Goal: Task Accomplishment & Management: Manage account settings

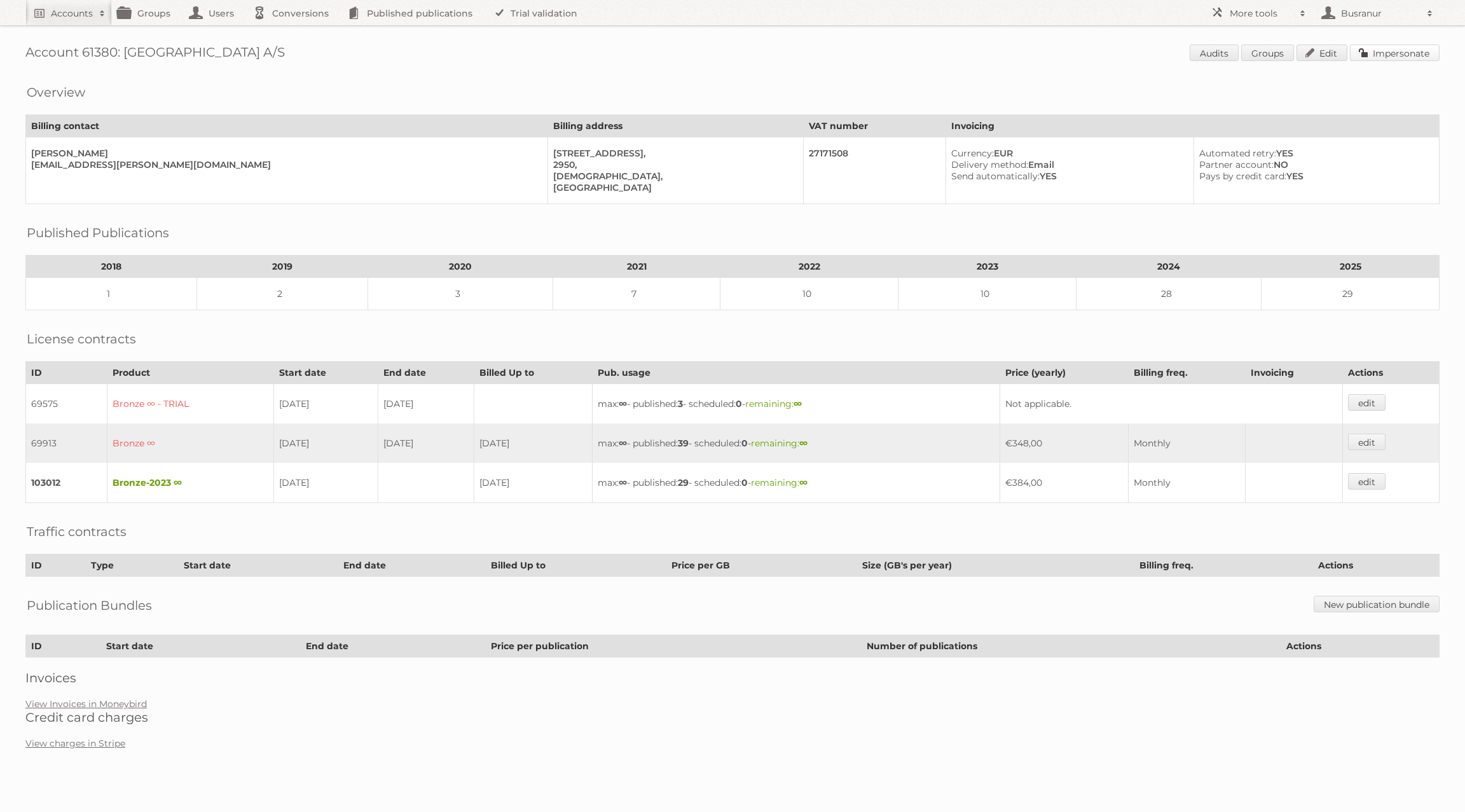
click at [1401, 52] on link "Impersonate" at bounding box center [1396, 52] width 90 height 17
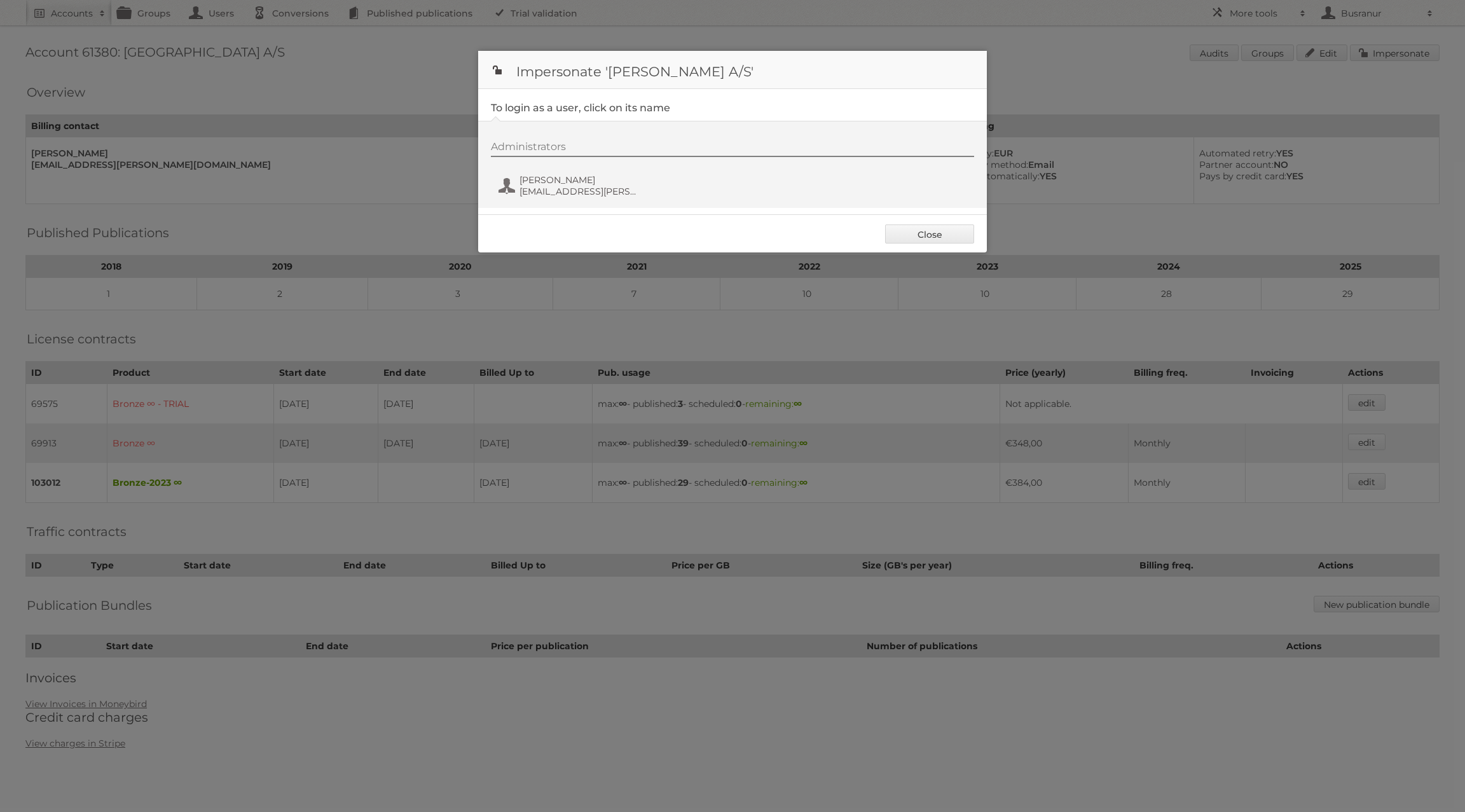
click at [571, 171] on div "Administrators Merete Holmslund Johansen mj@metz.dk" at bounding box center [739, 171] width 496 height 61
click at [566, 184] on span "Merete Holmslund Johansen" at bounding box center [581, 180] width 123 height 12
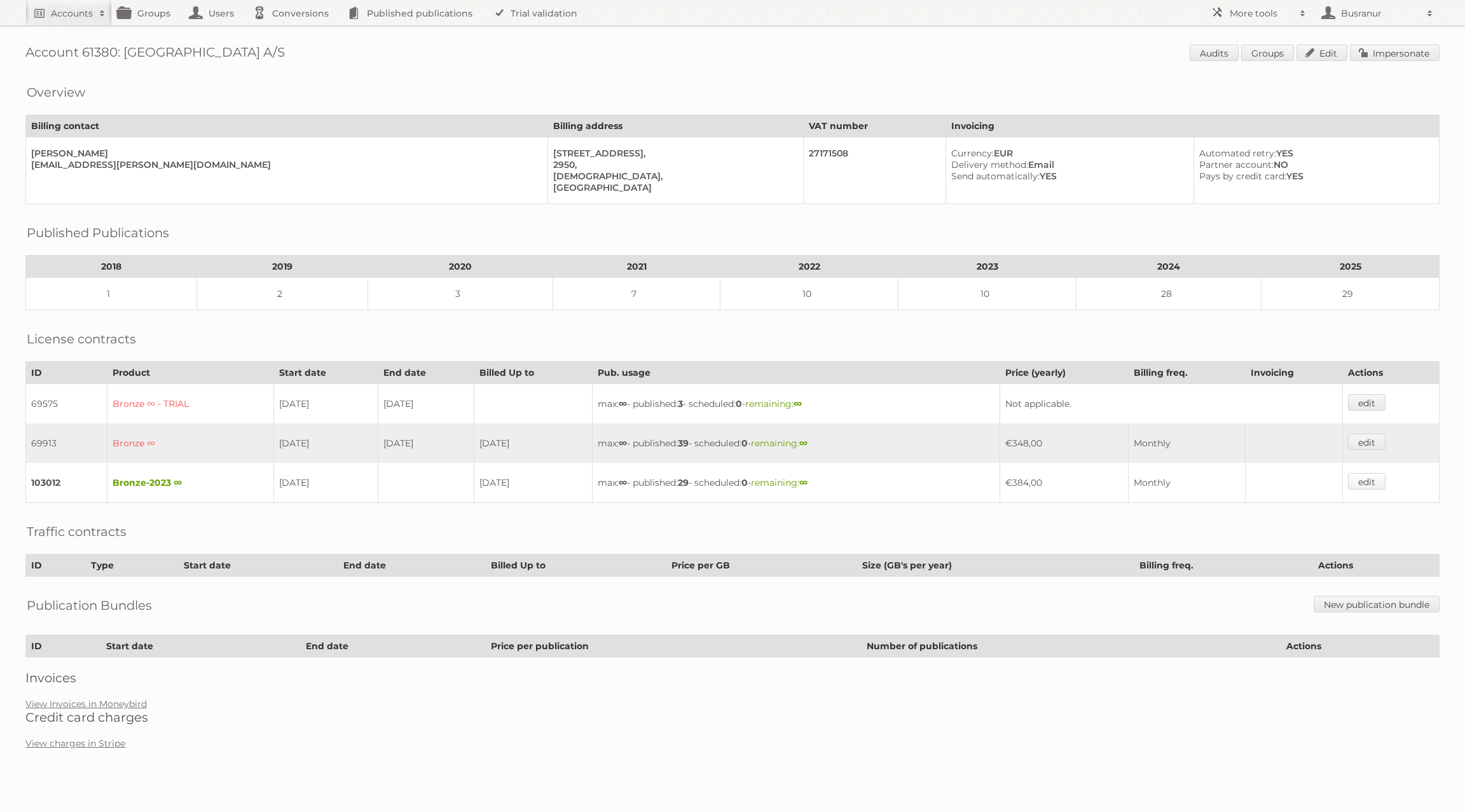
click at [1375, 475] on link "edit" at bounding box center [1367, 481] width 37 height 17
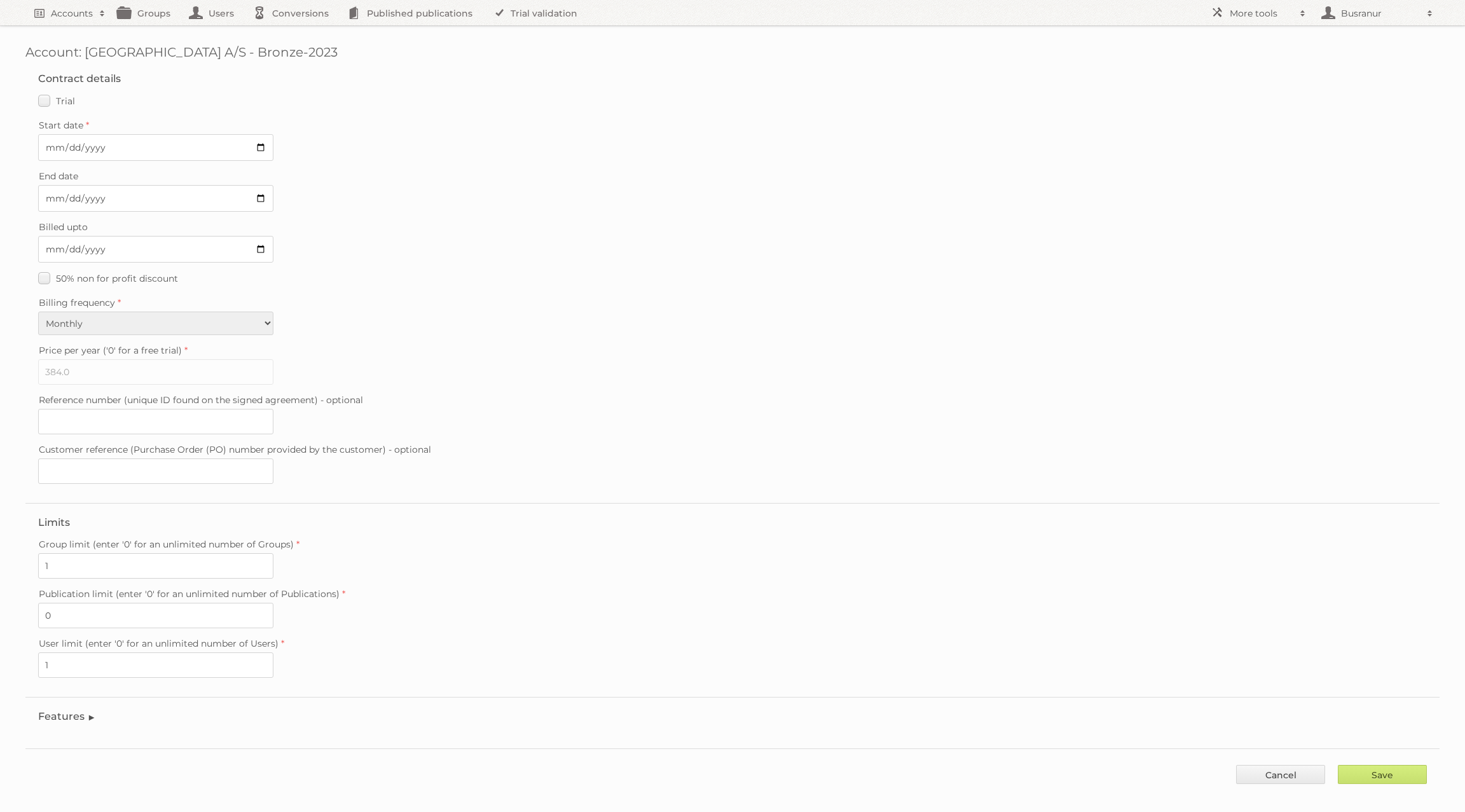
click at [70, 710] on legend "Features" at bounding box center [67, 716] width 58 height 12
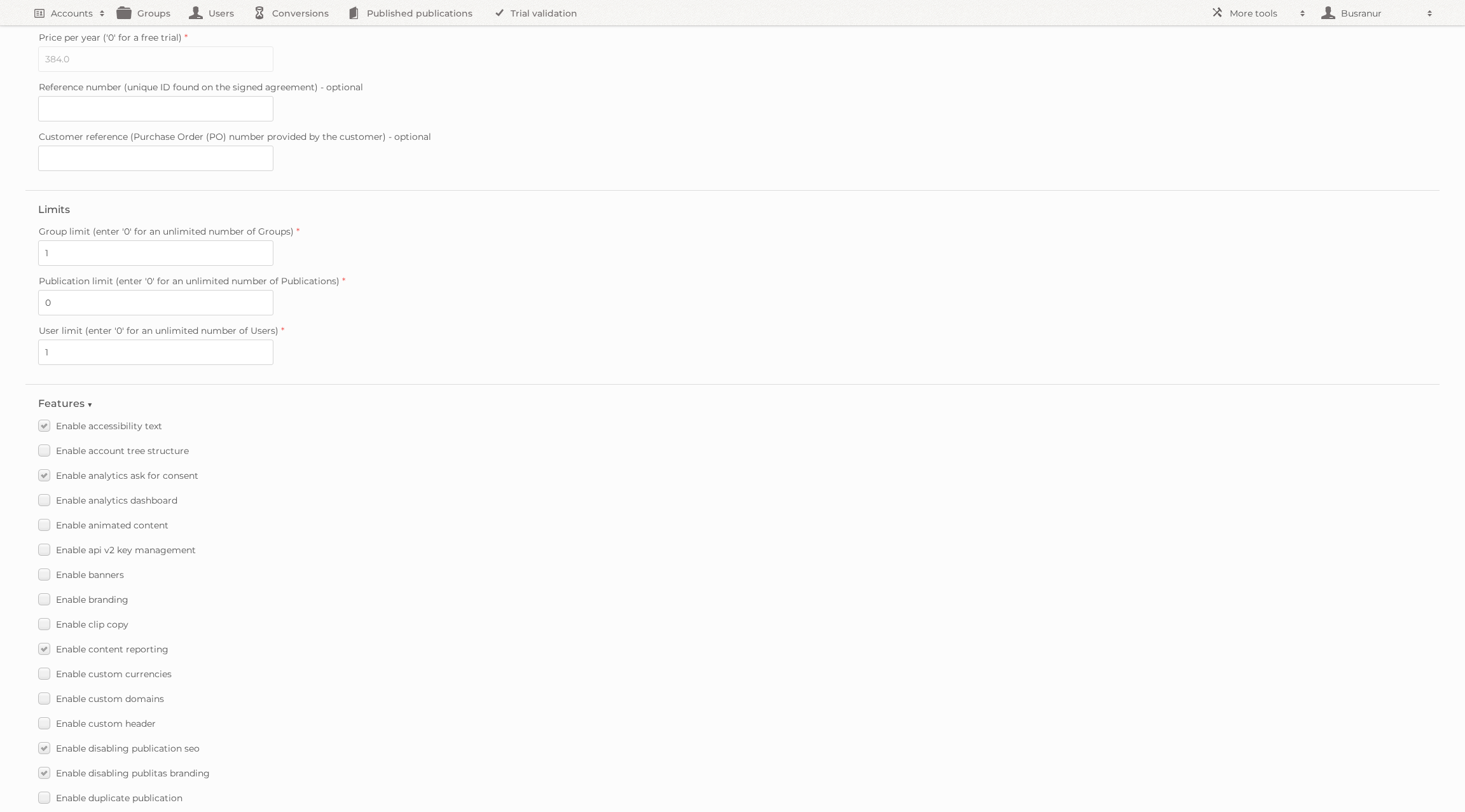
scroll to position [1329, 0]
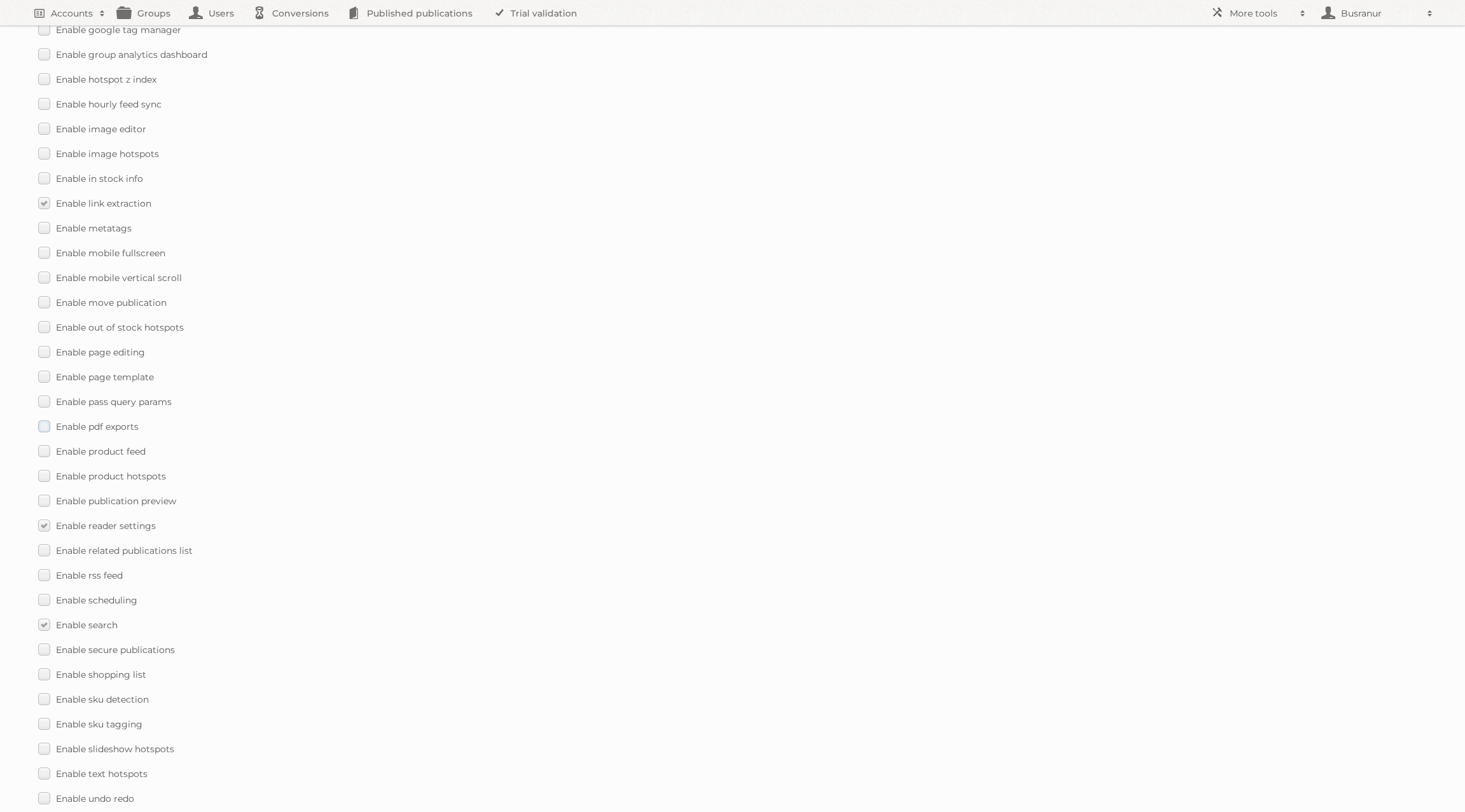
click at [48, 417] on label "Enable pdf exports" at bounding box center [88, 426] width 101 height 19
click at [0, 0] on input "Enable pdf exports" at bounding box center [0, 0] width 0 height 0
click at [1381, 773] on input "Save" at bounding box center [1382, 782] width 89 height 19
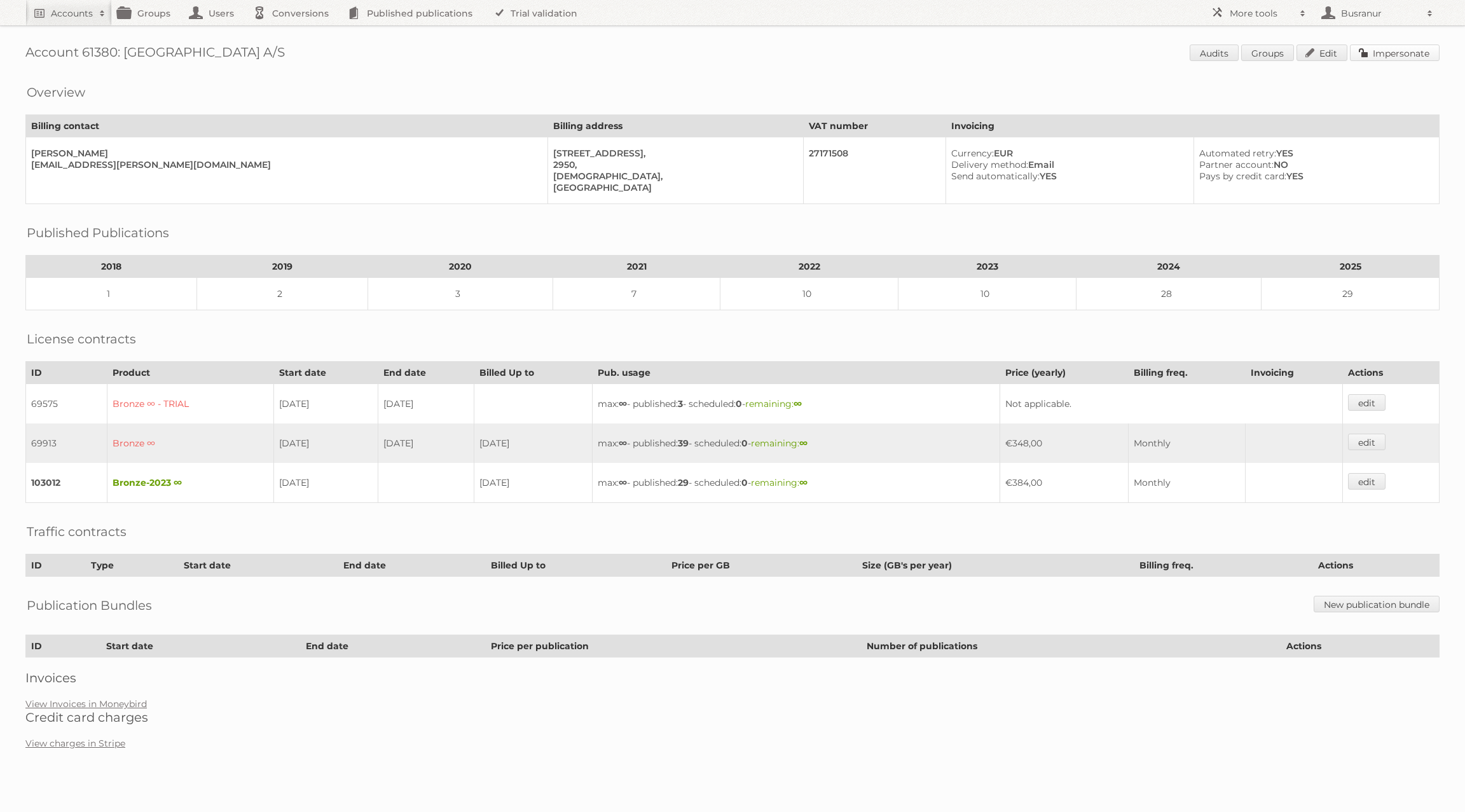
click at [1371, 56] on link "Impersonate" at bounding box center [1396, 52] width 90 height 17
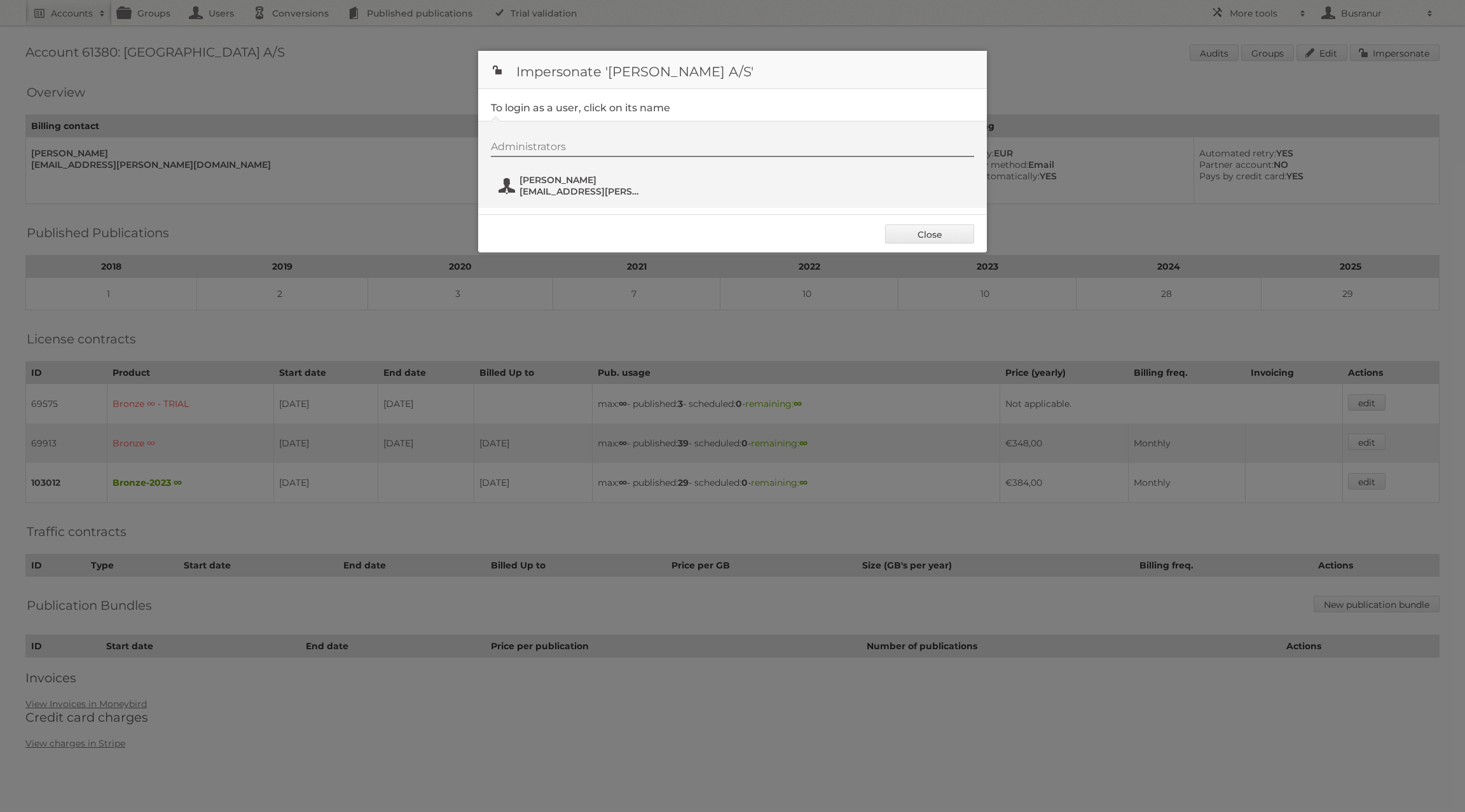
click at [529, 186] on span "mj@metz.dk" at bounding box center [581, 192] width 123 height 12
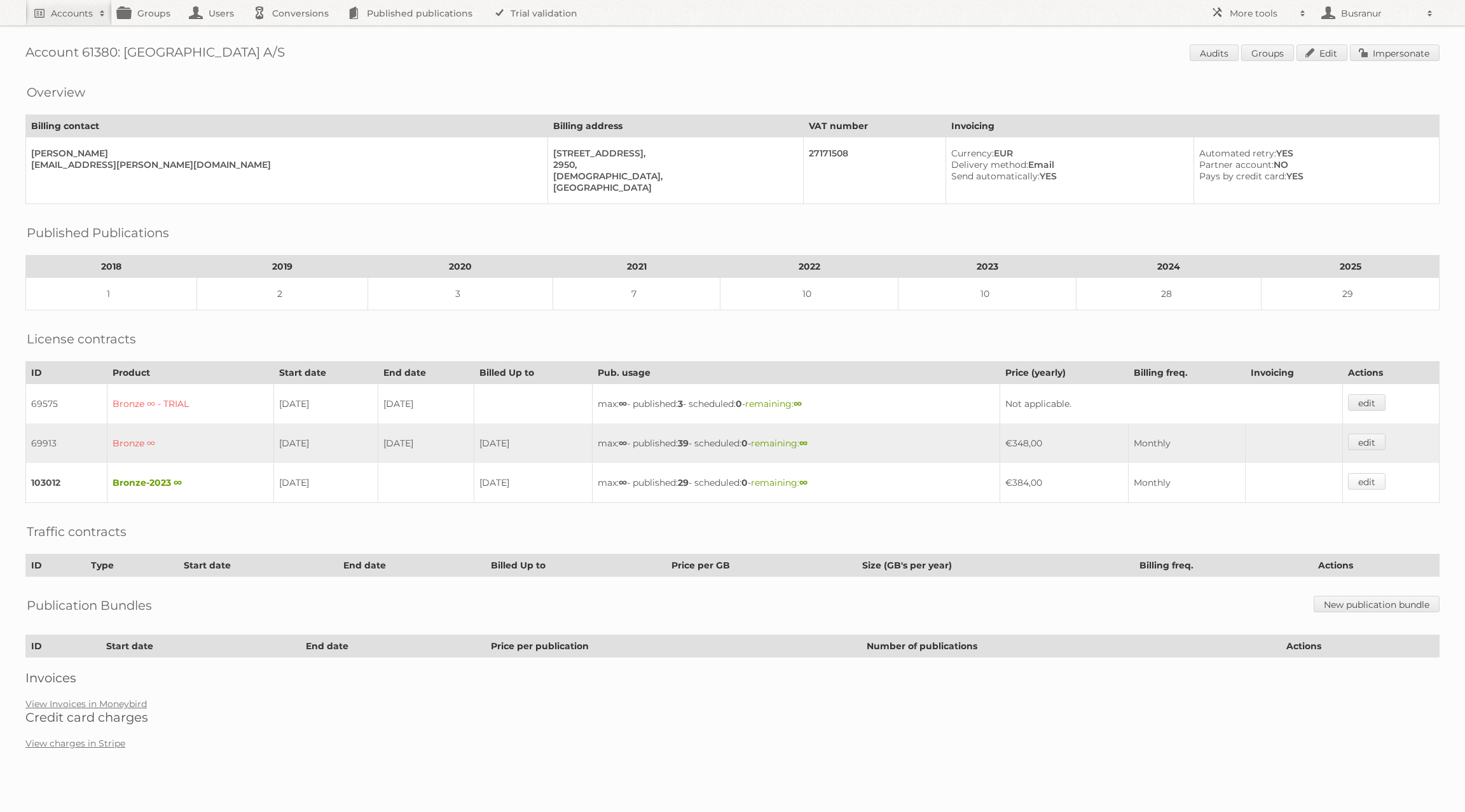
click at [1376, 474] on link "edit" at bounding box center [1367, 481] width 37 height 17
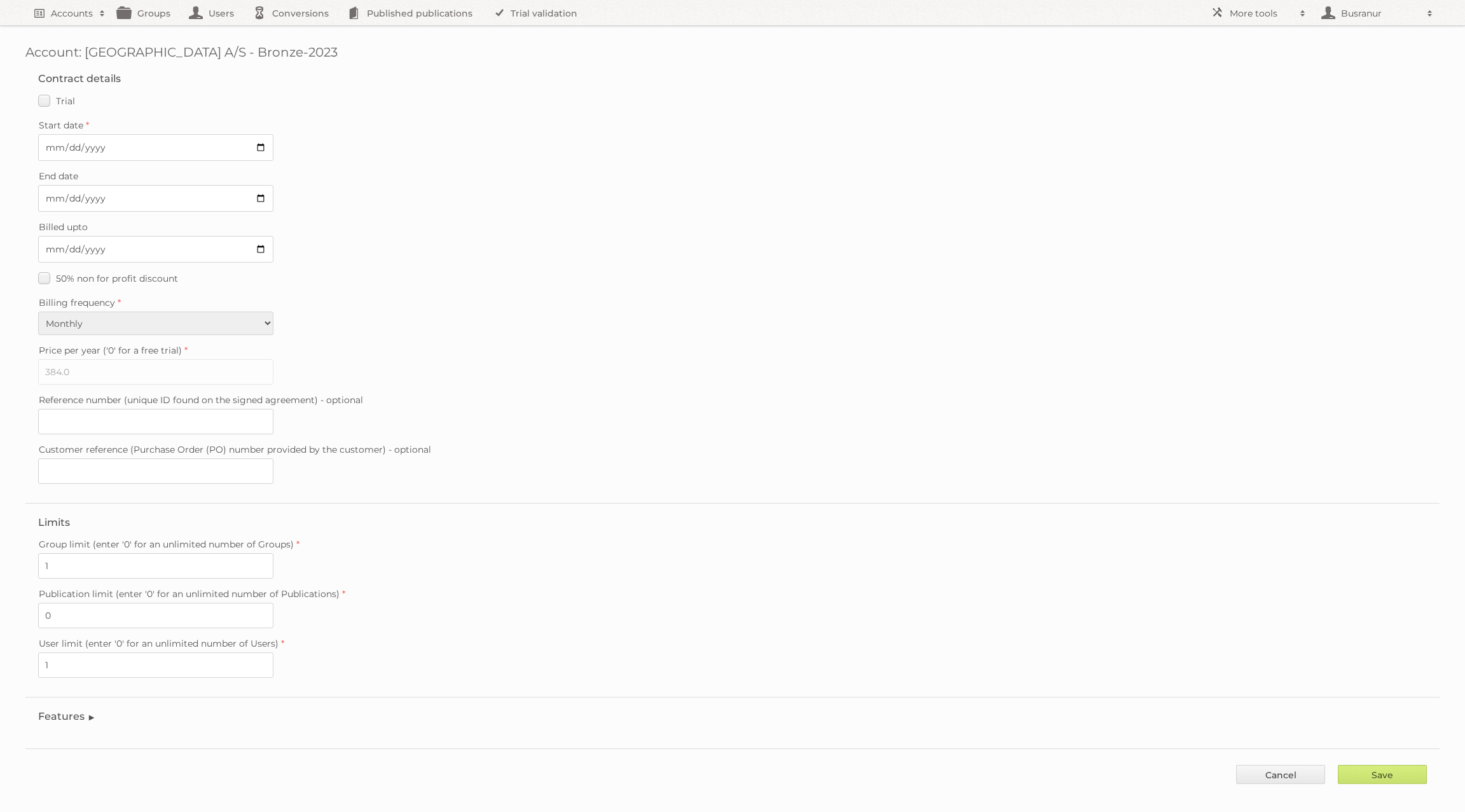
click at [60, 710] on legend "Features" at bounding box center [67, 716] width 58 height 12
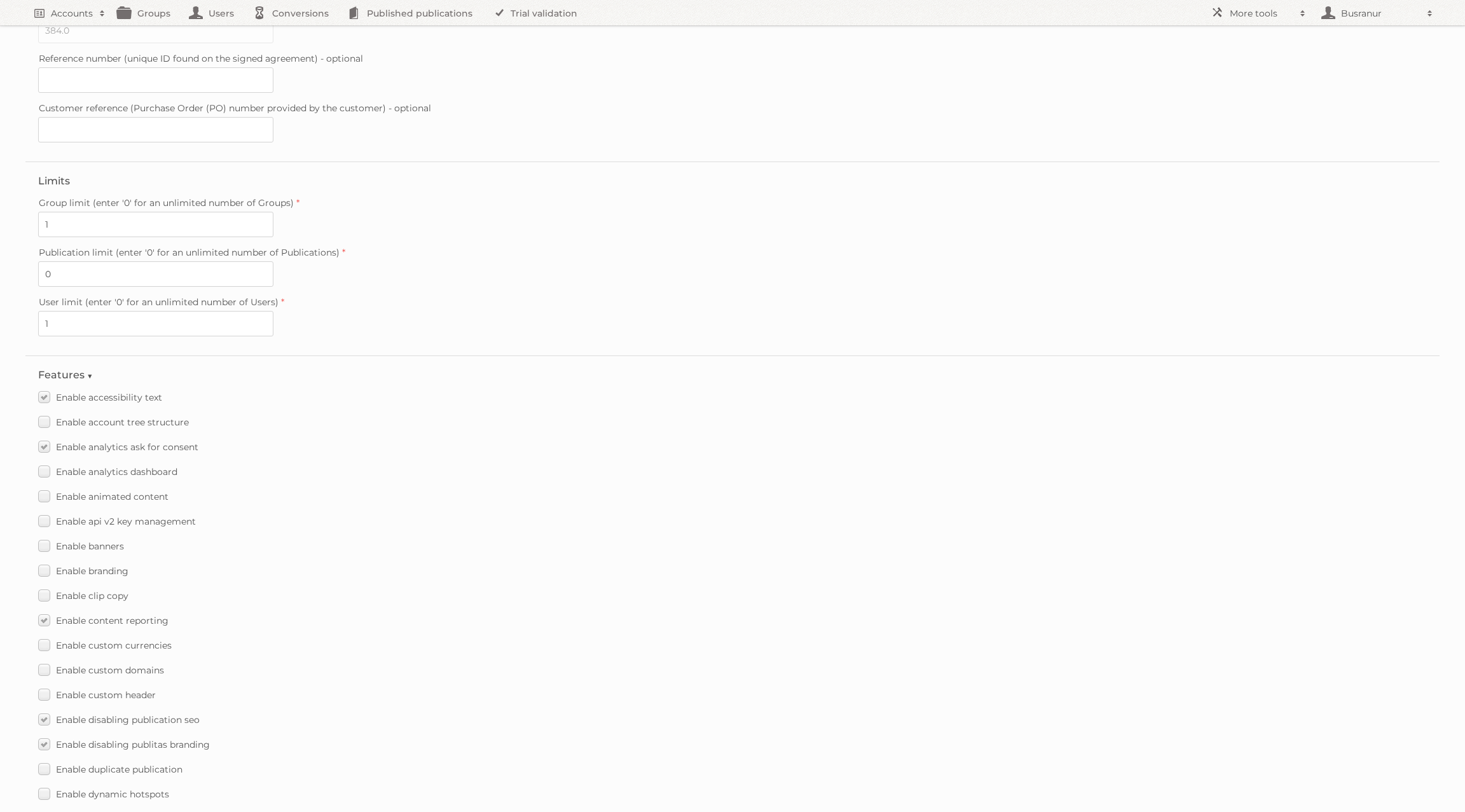
scroll to position [1329, 0]
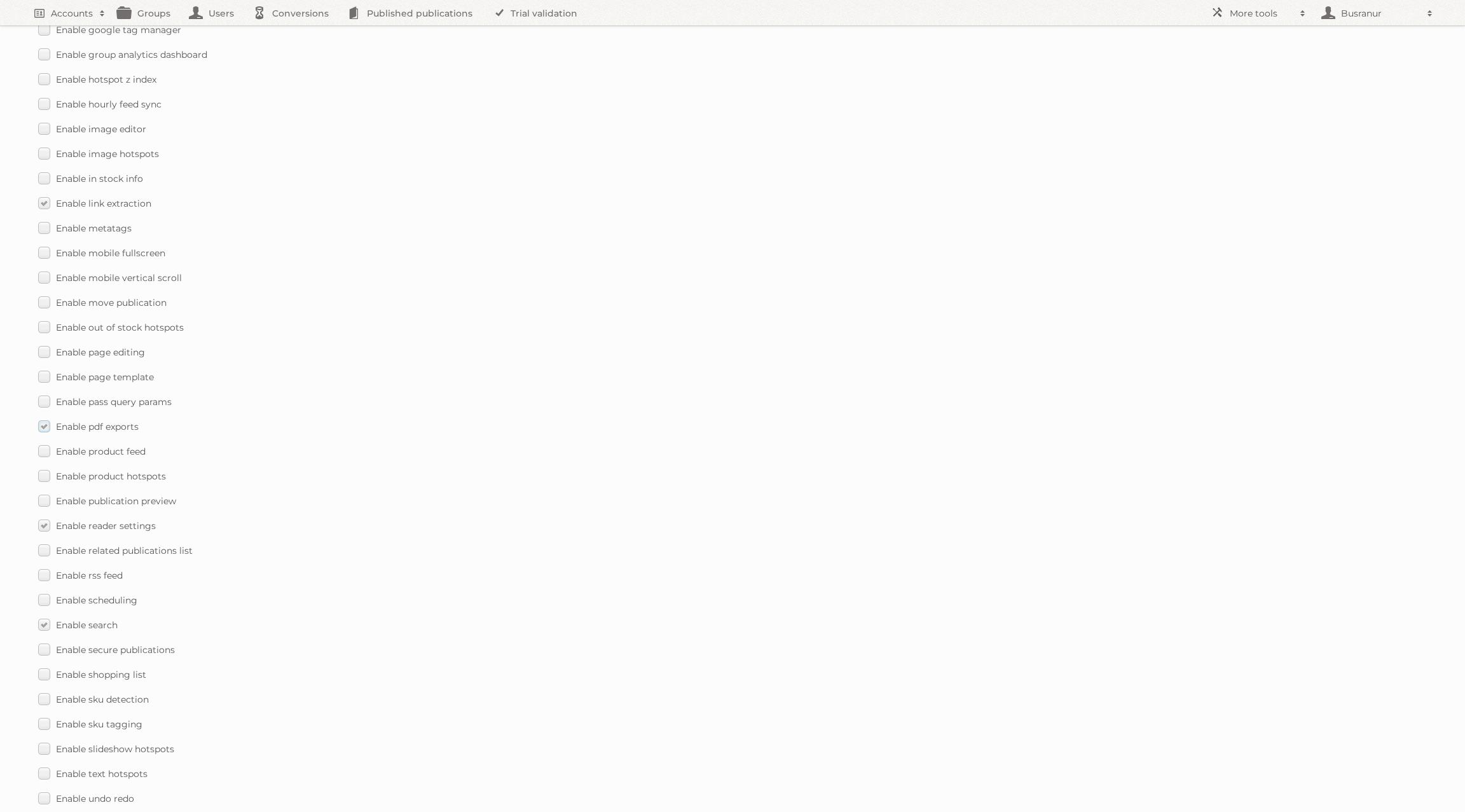
click at [44, 417] on label "Enable pdf exports" at bounding box center [88, 426] width 101 height 19
click at [0, 0] on input "Enable pdf exports" at bounding box center [0, 0] width 0 height 0
click at [454, 392] on div "Enable pass query params" at bounding box center [732, 401] width 1389 height 19
click at [1382, 773] on input "Save" at bounding box center [1382, 782] width 89 height 19
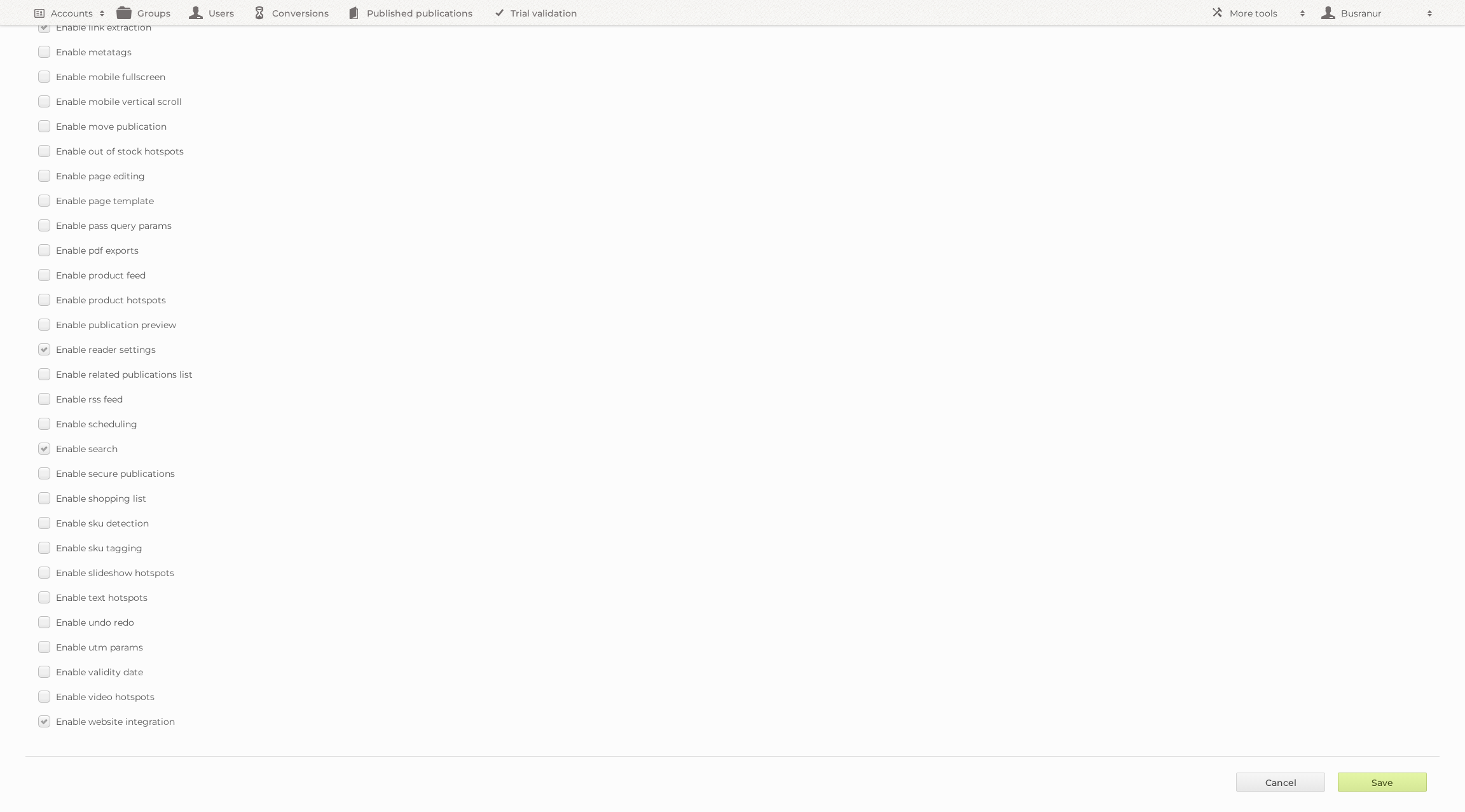
type input "..."
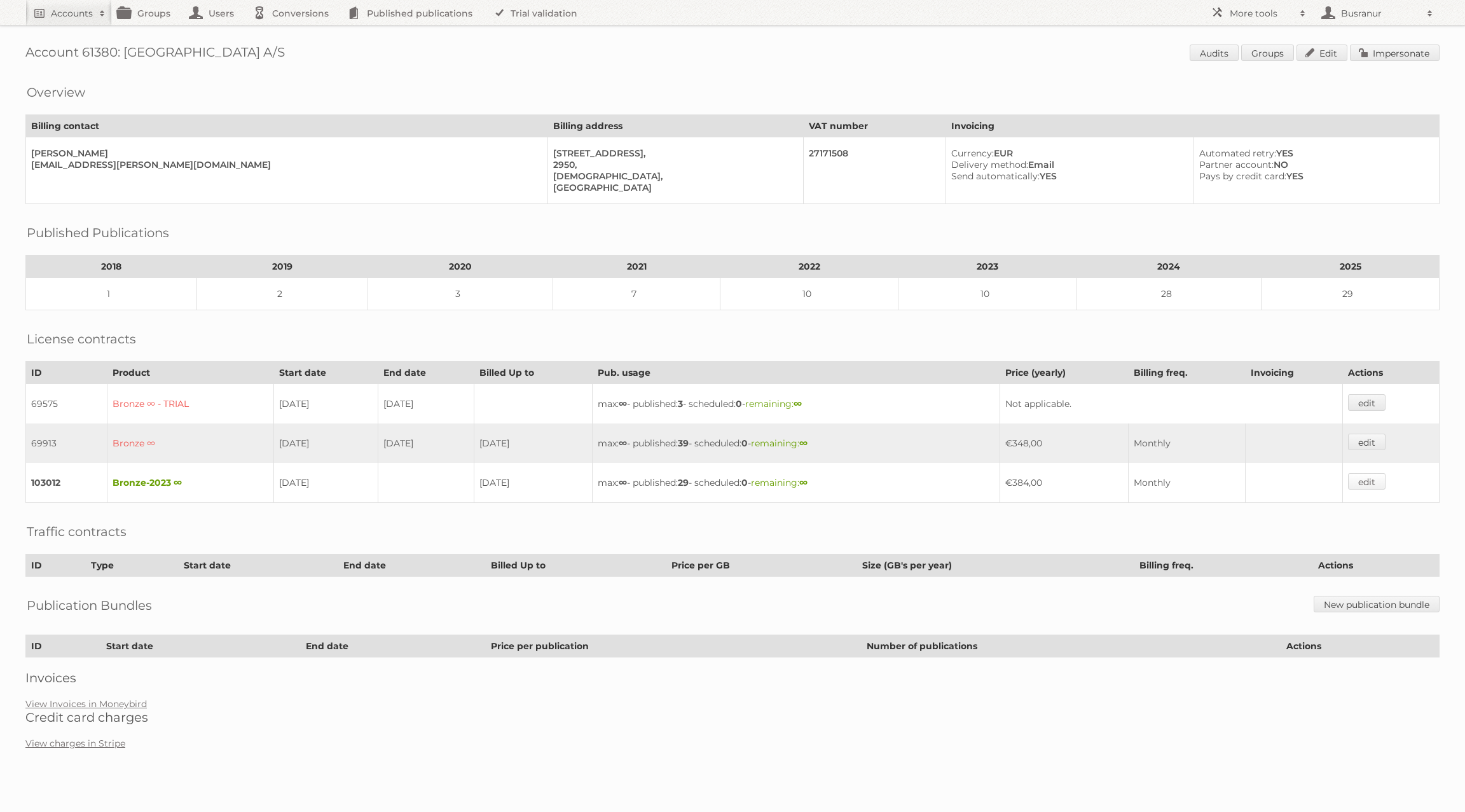
click at [1366, 474] on link "edit" at bounding box center [1367, 481] width 37 height 17
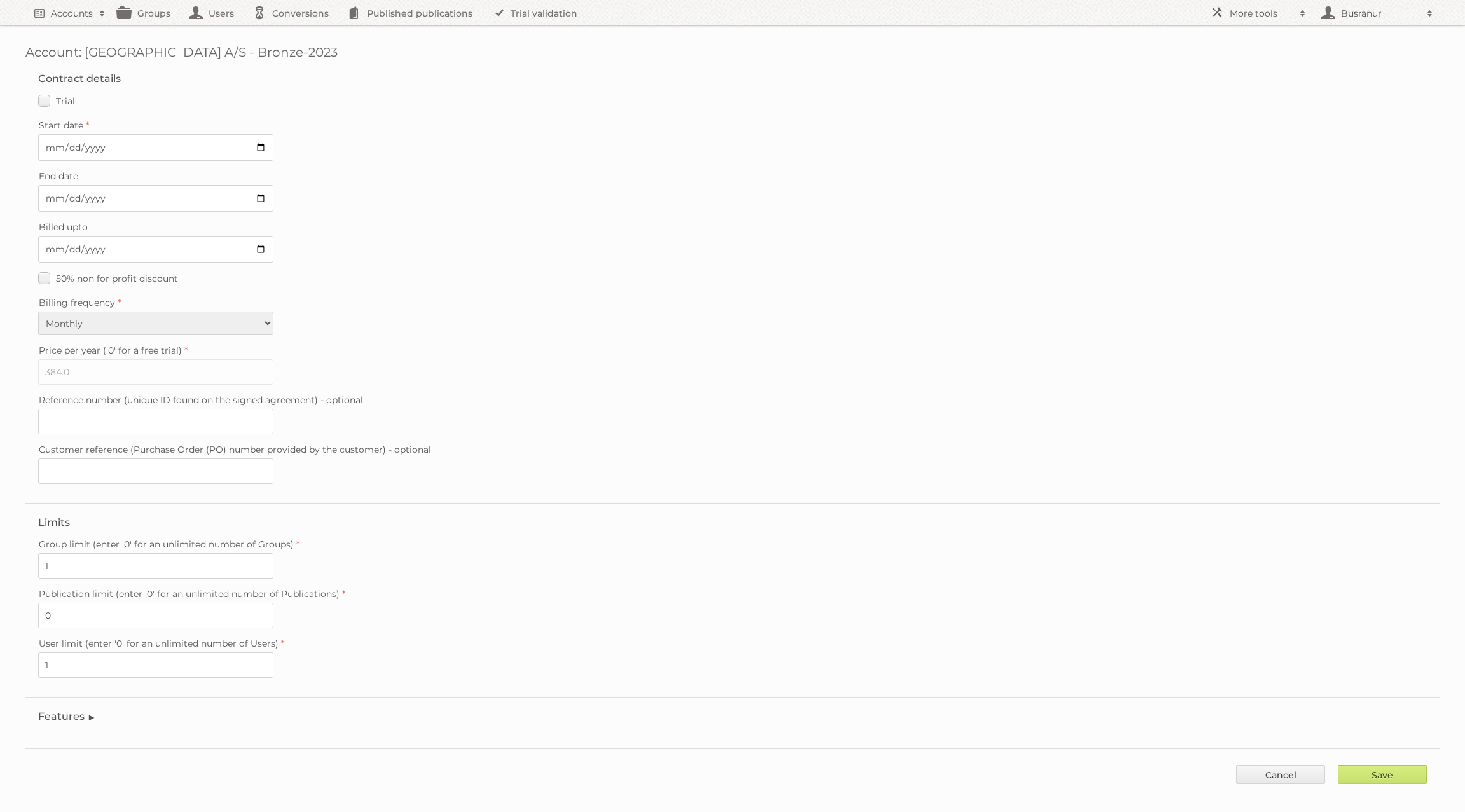
click at [60, 710] on legend "Features" at bounding box center [67, 716] width 58 height 12
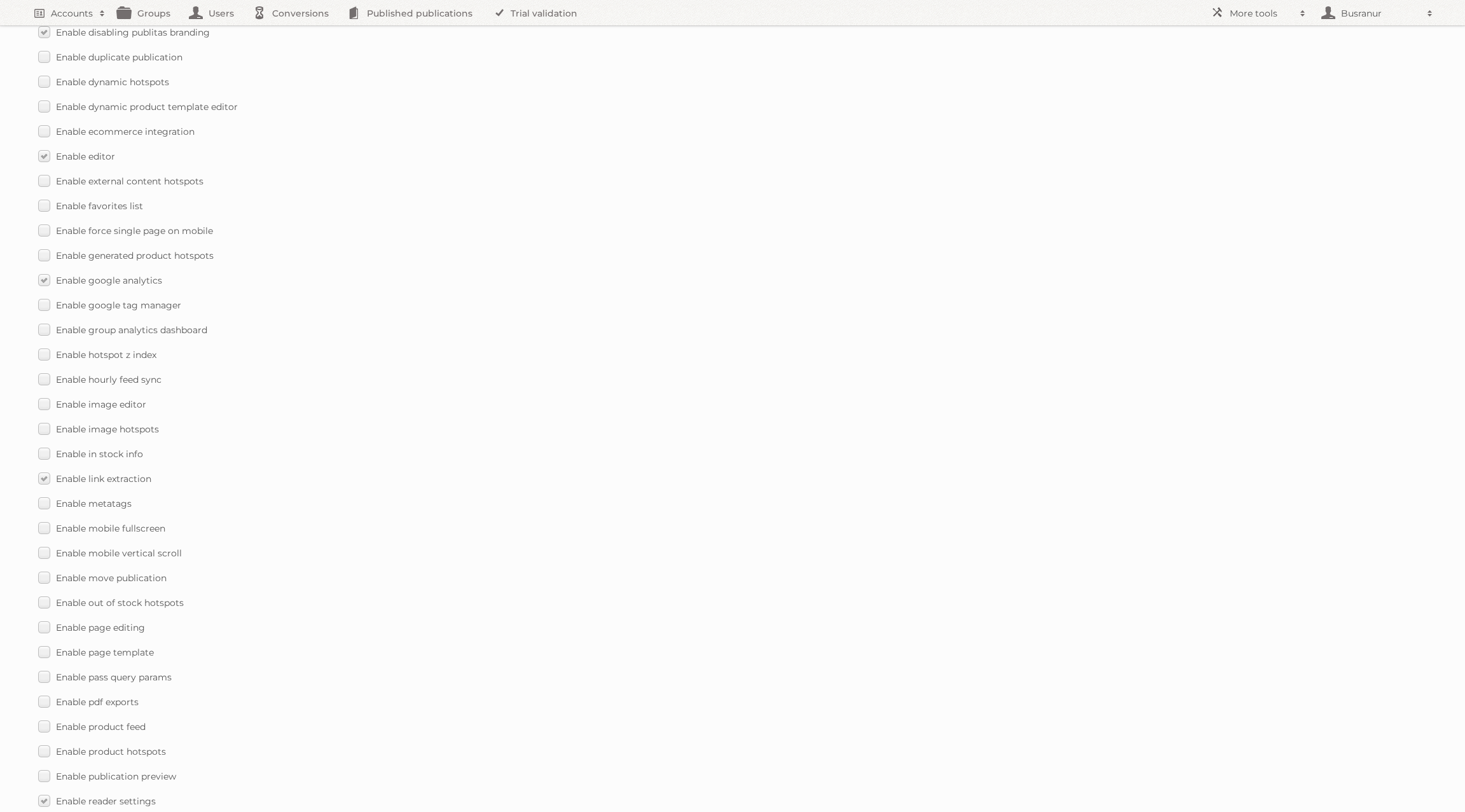
scroll to position [1505, 0]
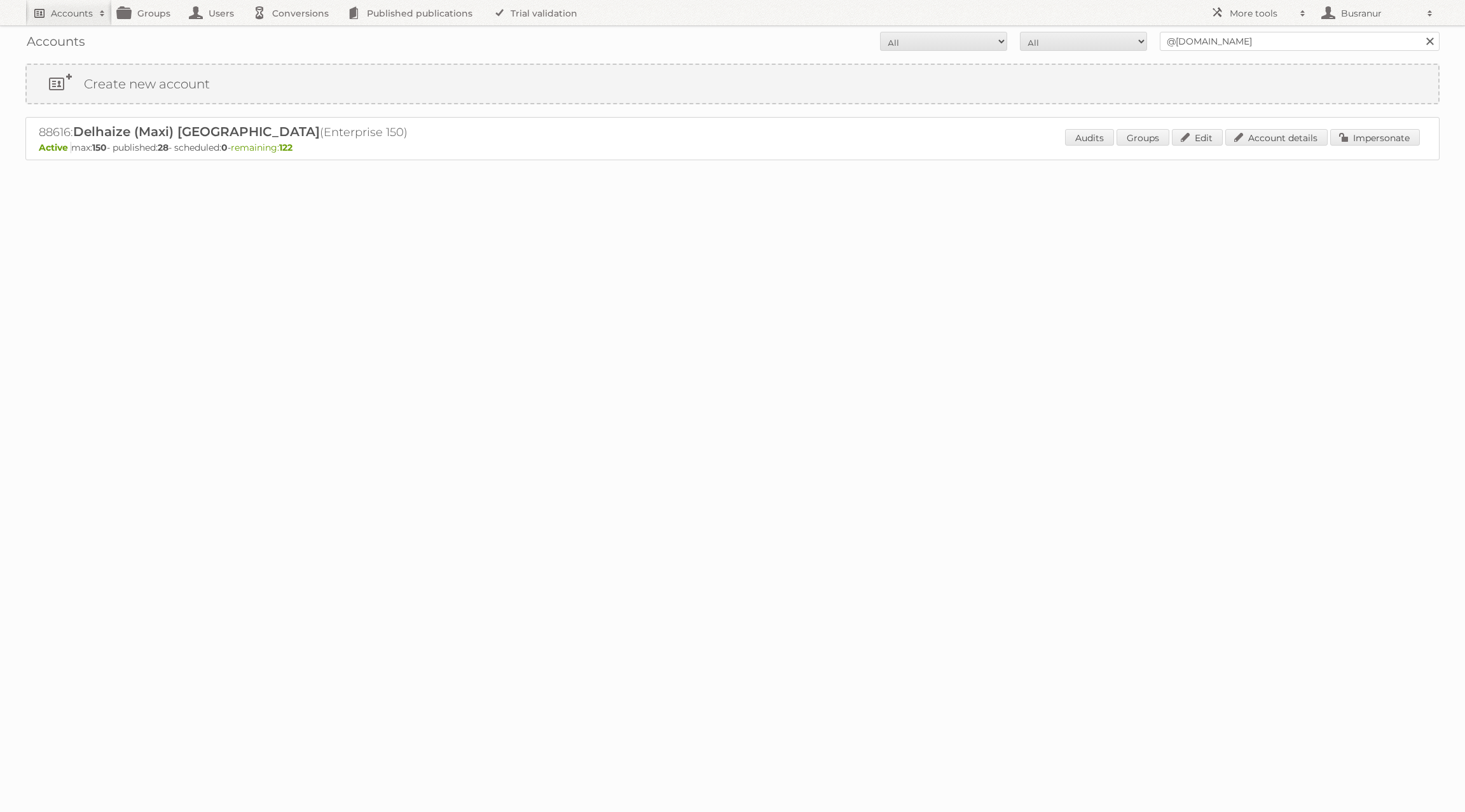
click at [52, 11] on h2 "Accounts" at bounding box center [71, 13] width 42 height 13
type input"] "busranur@publitas.com"
click at [294, 32] on input "Search" at bounding box center [302, 41] width 19 height 19
click at [1399, 138] on link "Impersonate" at bounding box center [1376, 137] width 90 height 17
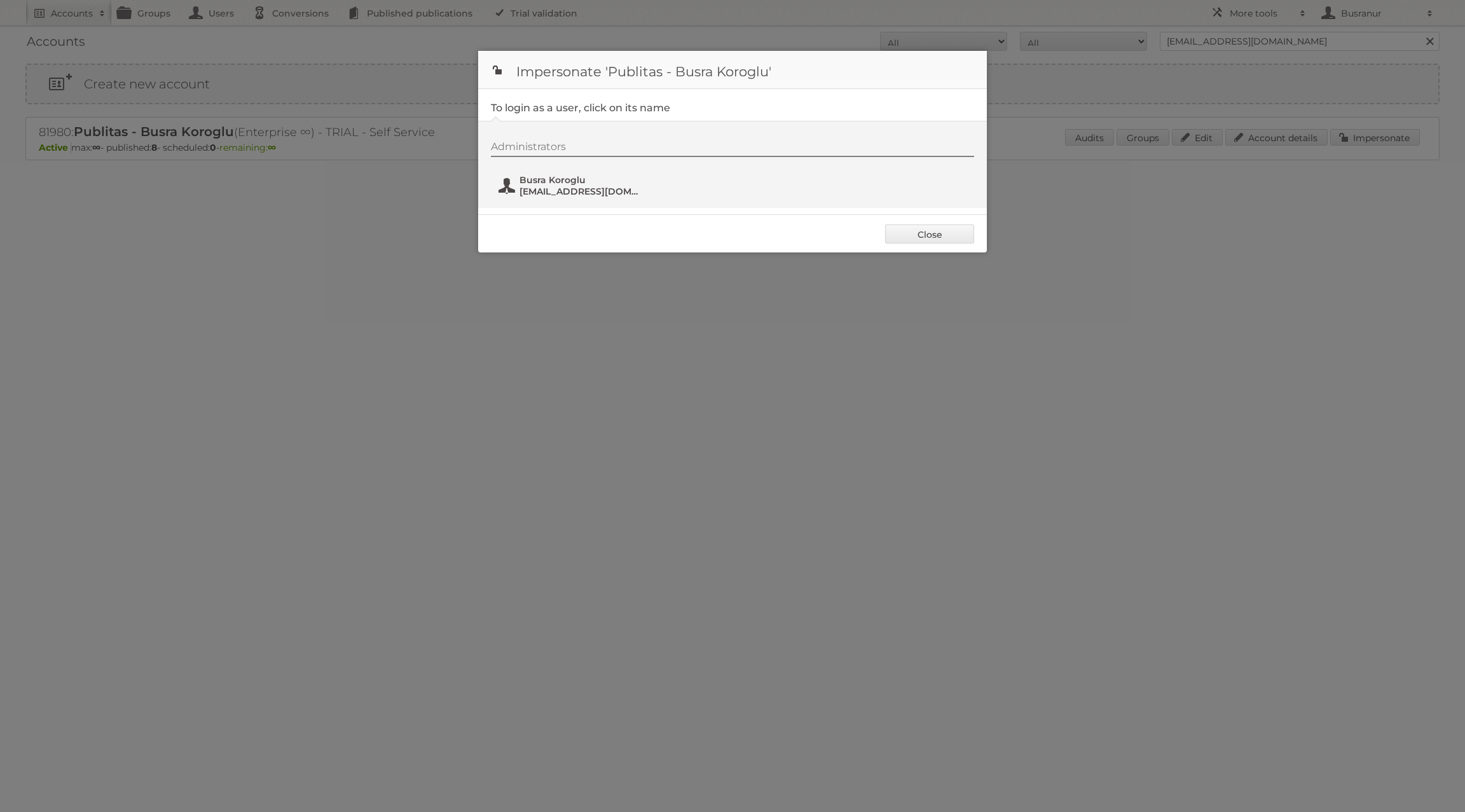
click at [578, 176] on span "Busra Koroglu" at bounding box center [581, 180] width 123 height 12
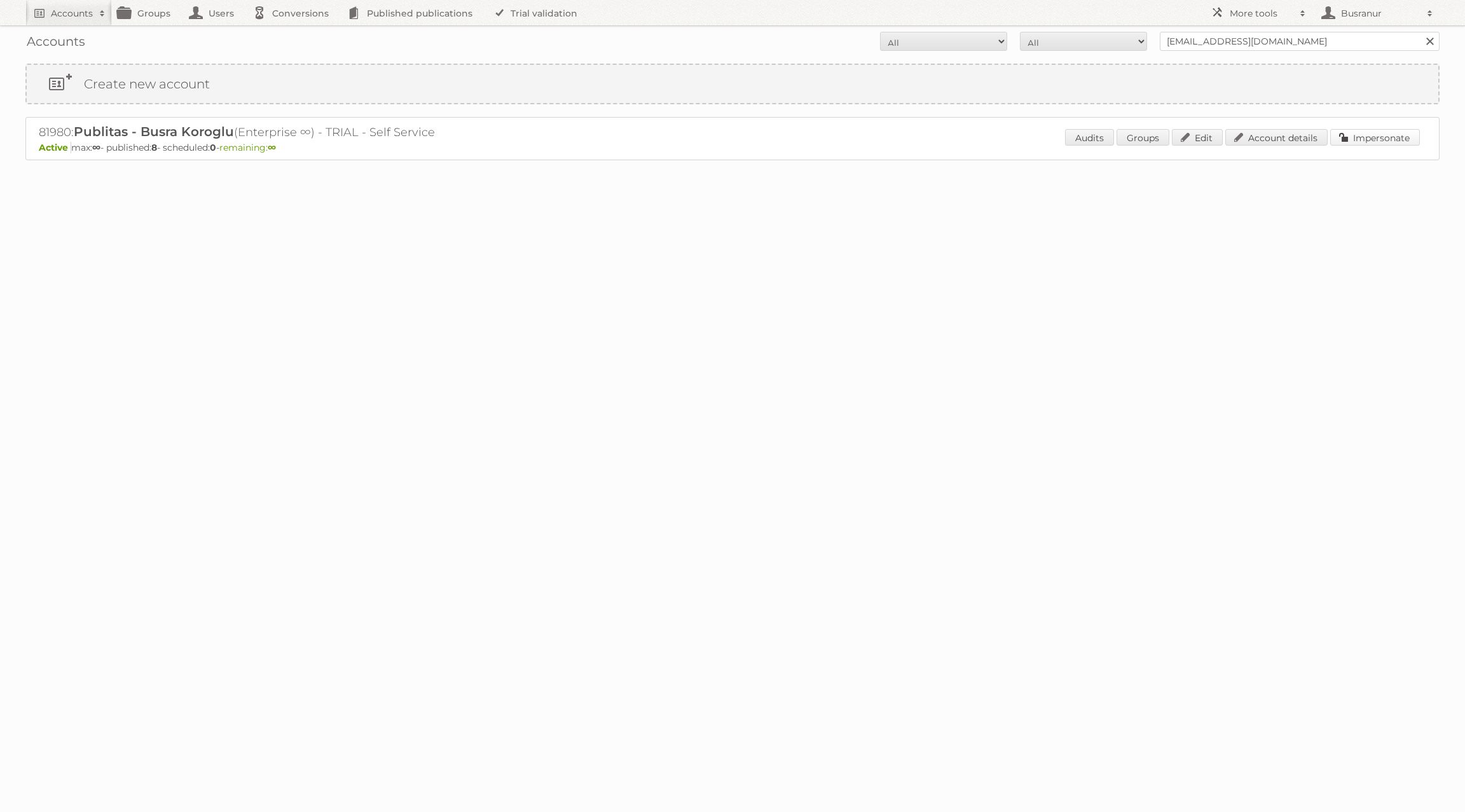
click at [1371, 139] on link "Impersonate" at bounding box center [1376, 137] width 90 height 17
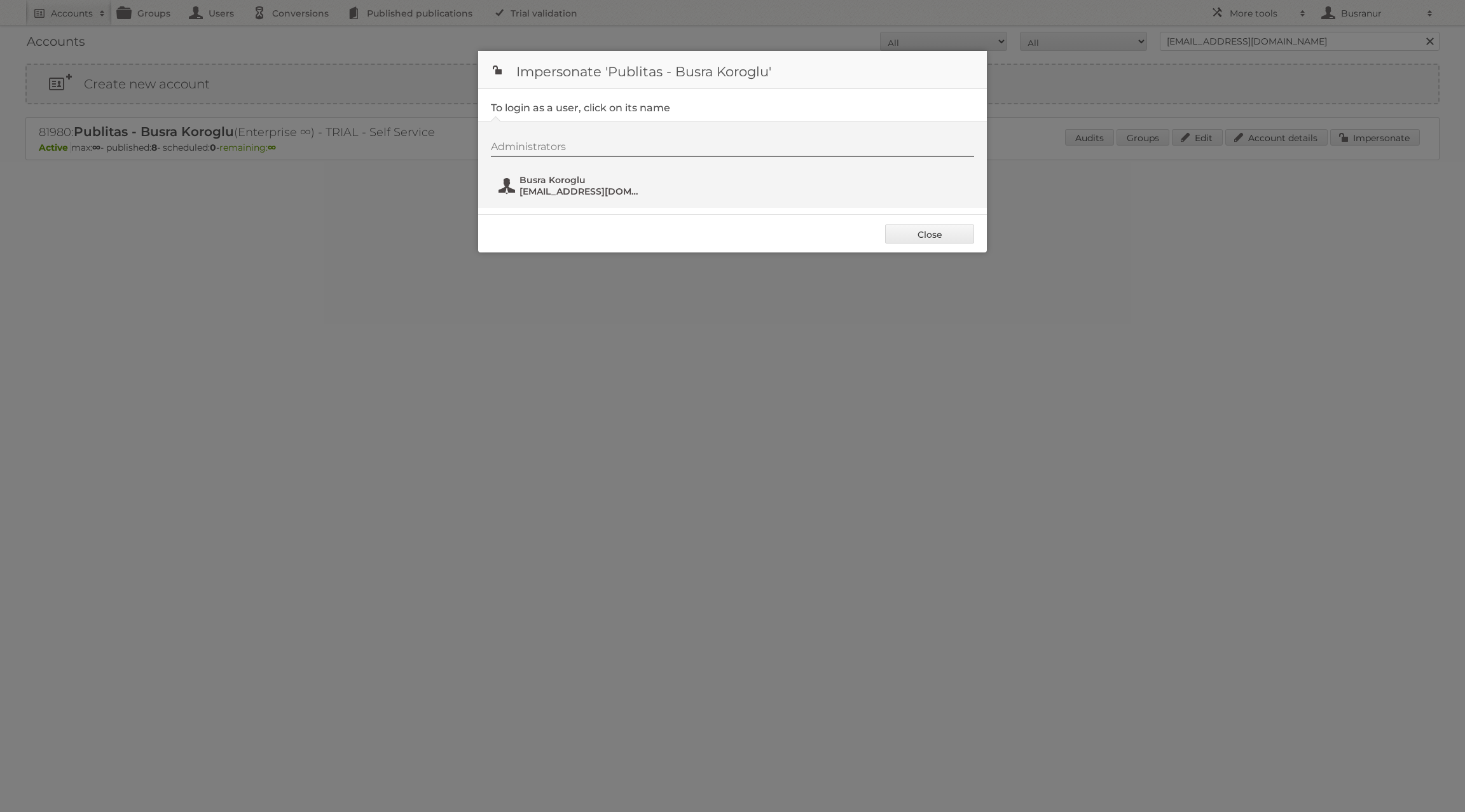
click at [526, 192] on span "[EMAIL_ADDRESS][DOMAIN_NAME]" at bounding box center [581, 192] width 123 height 12
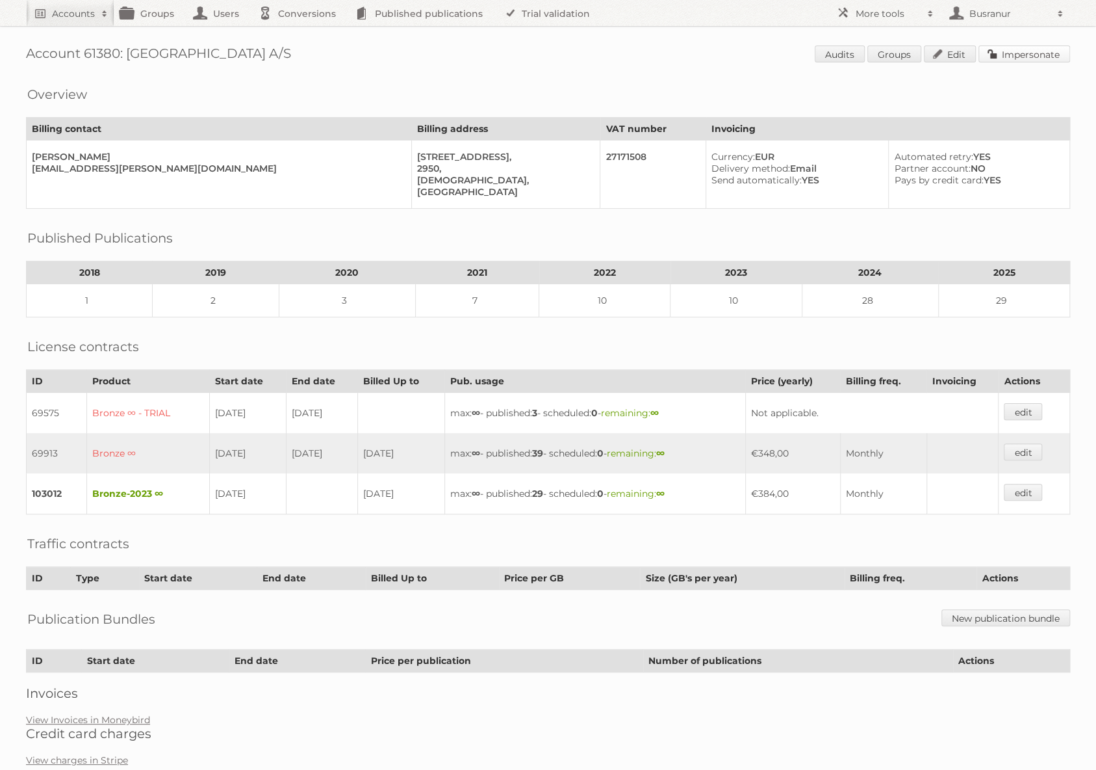
click at [1039, 57] on link "Impersonate" at bounding box center [1025, 53] width 92 height 17
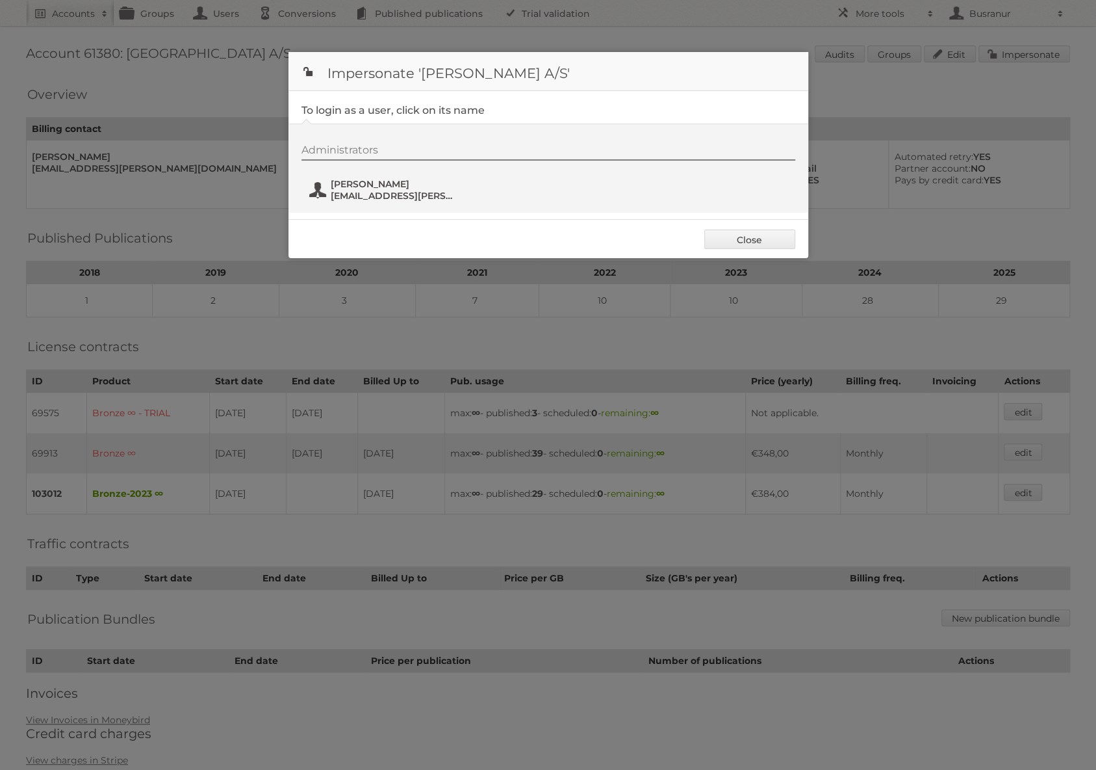
click at [397, 194] on span "mj@metz.dk" at bounding box center [394, 196] width 126 height 12
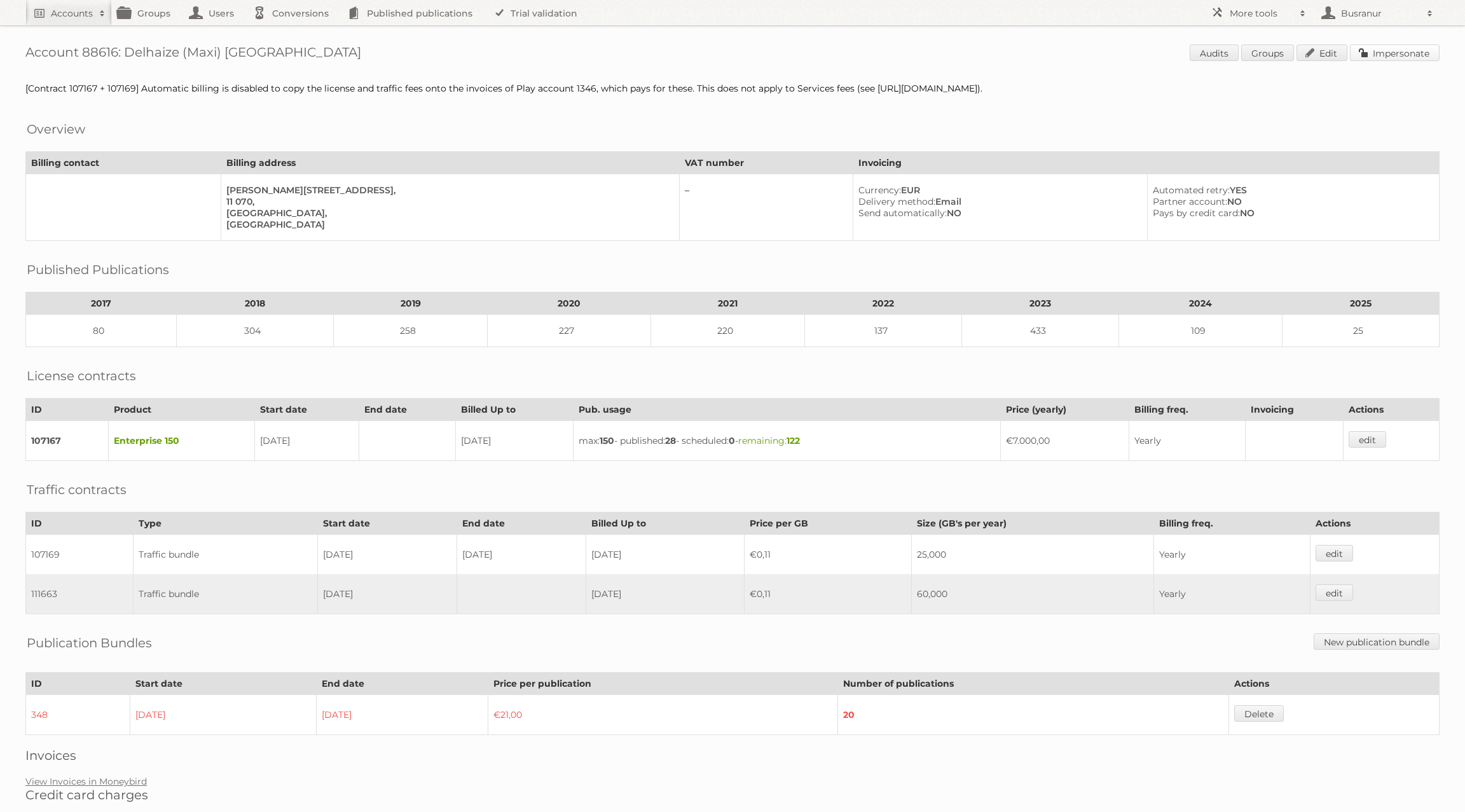
click at [1395, 44] on link "Impersonate" at bounding box center [1396, 52] width 90 height 17
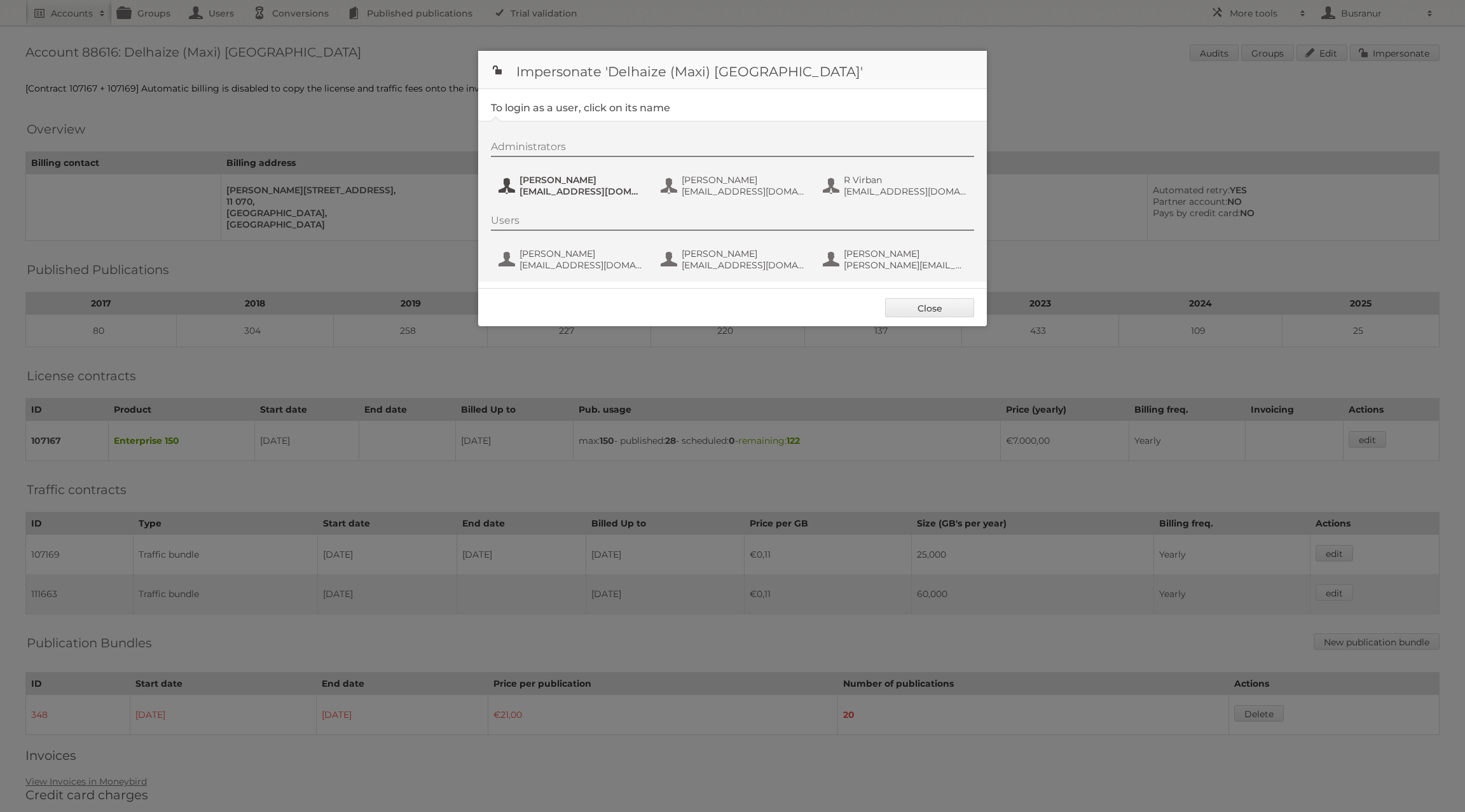
click at [515, 183] on button "[PERSON_NAME] [PERSON_NAME][EMAIL_ADDRESS][DOMAIN_NAME]" at bounding box center [572, 186] width 150 height 25
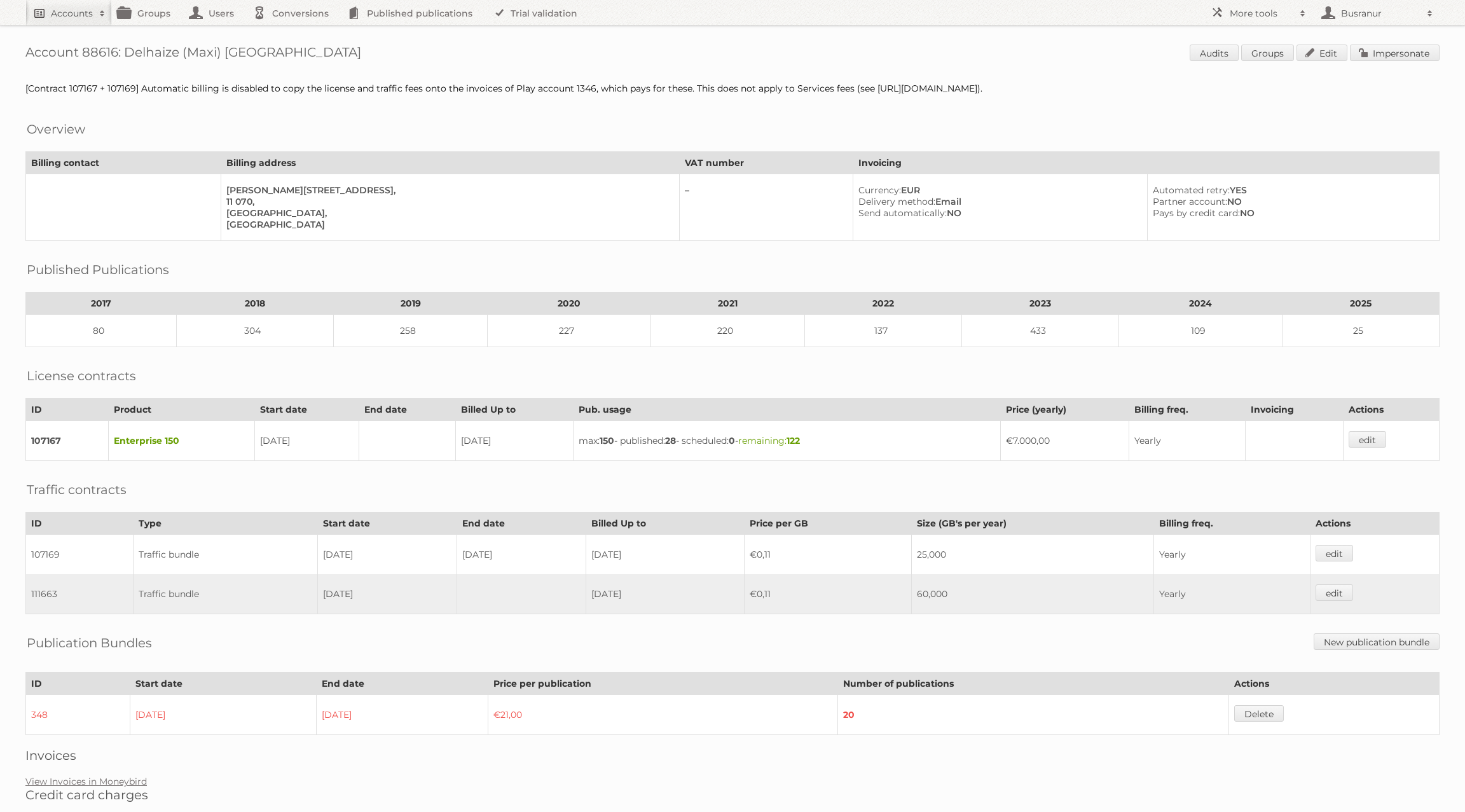
drag, startPoint x: 88, startPoint y: 23, endPoint x: 96, endPoint y: 33, distance: 12.8
click at [88, 23] on link "Accounts" at bounding box center [69, 13] width 86 height 25
type input"] "[EMAIL_ADDRESS][DOMAIN_NAME]"
click at [294, 32] on input "Search" at bounding box center [302, 41] width 19 height 19
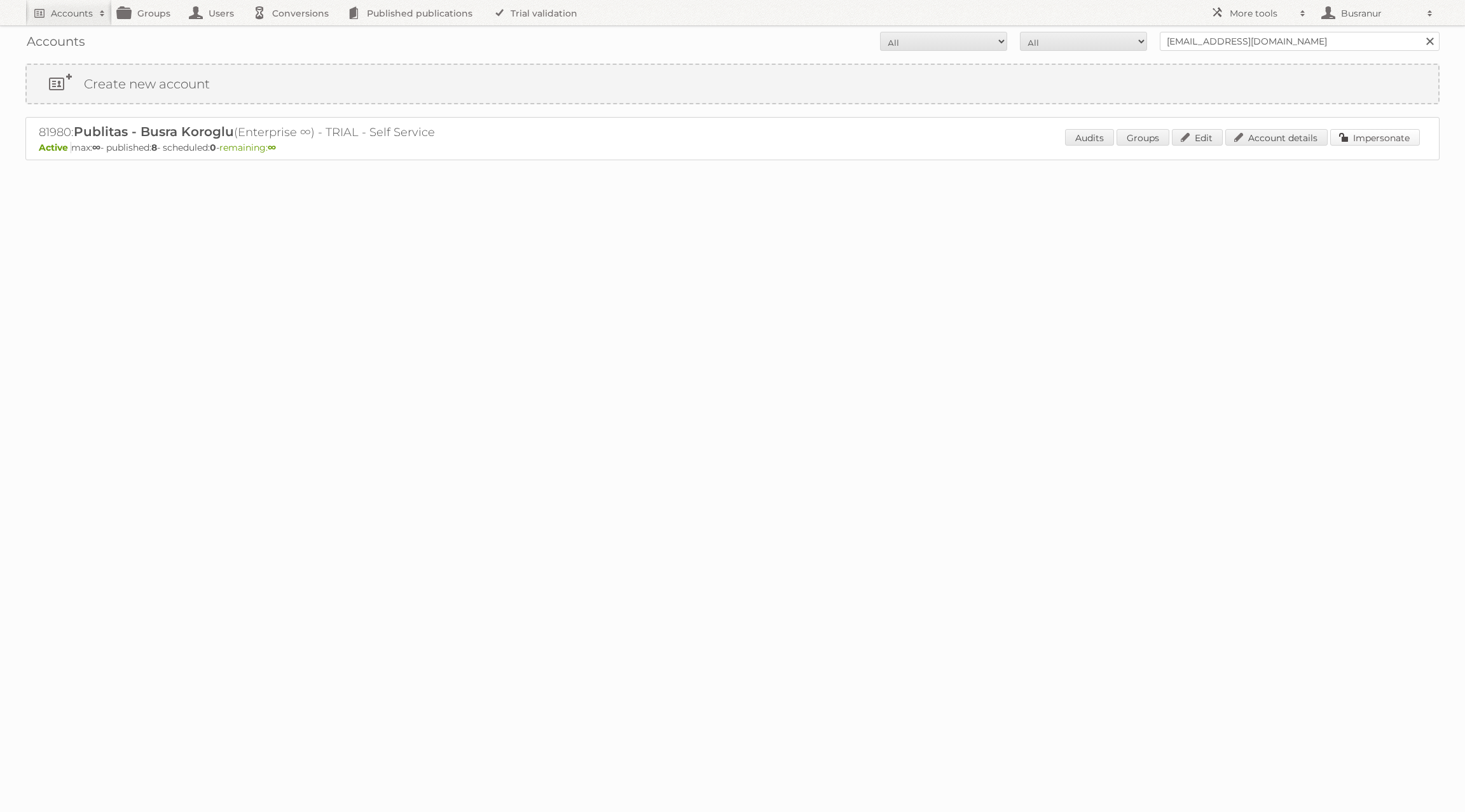
click at [1409, 130] on link "Impersonate" at bounding box center [1376, 137] width 90 height 17
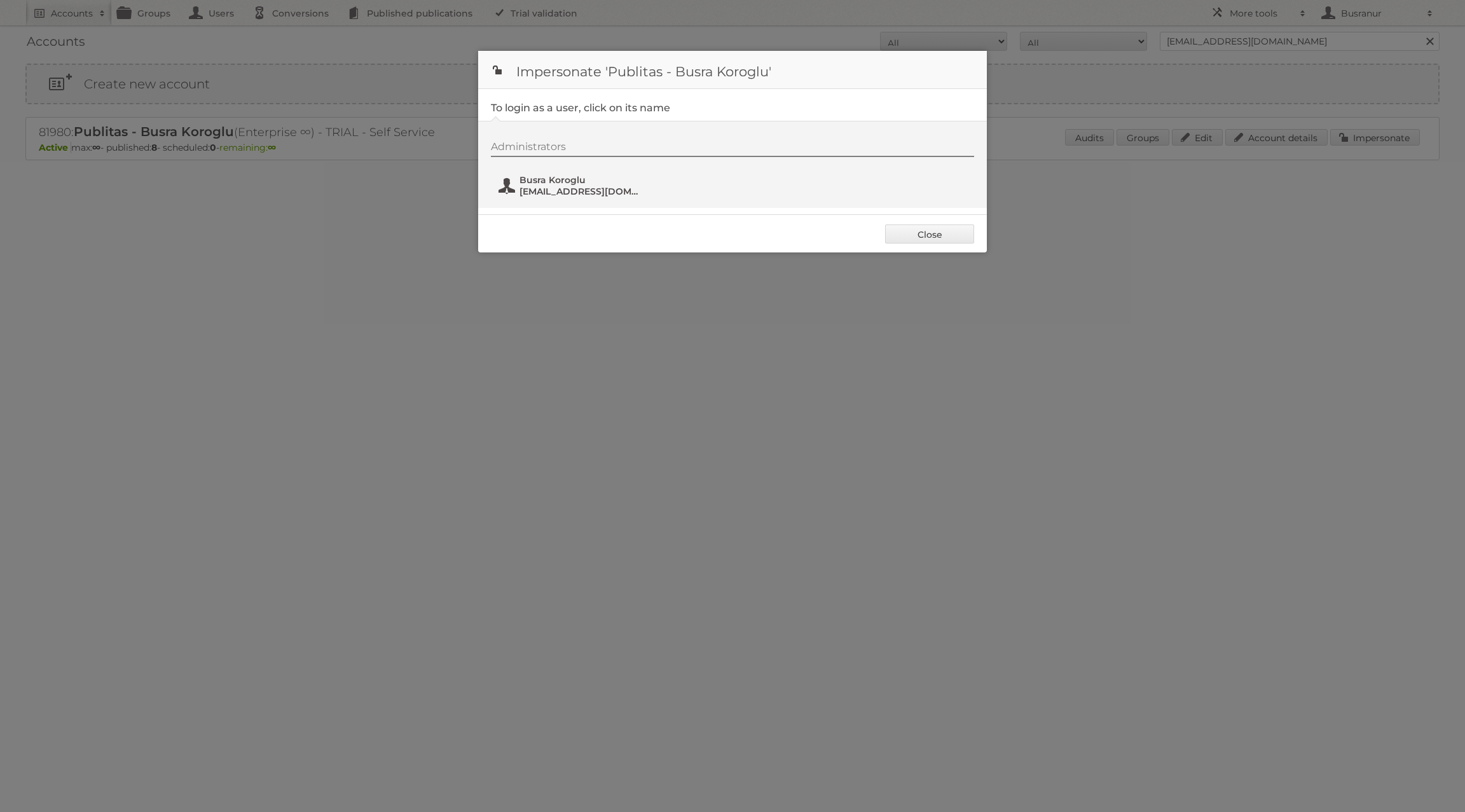
click at [568, 181] on span "Busra Koroglu" at bounding box center [581, 180] width 123 height 12
